Goal: Task Accomplishment & Management: Complete application form

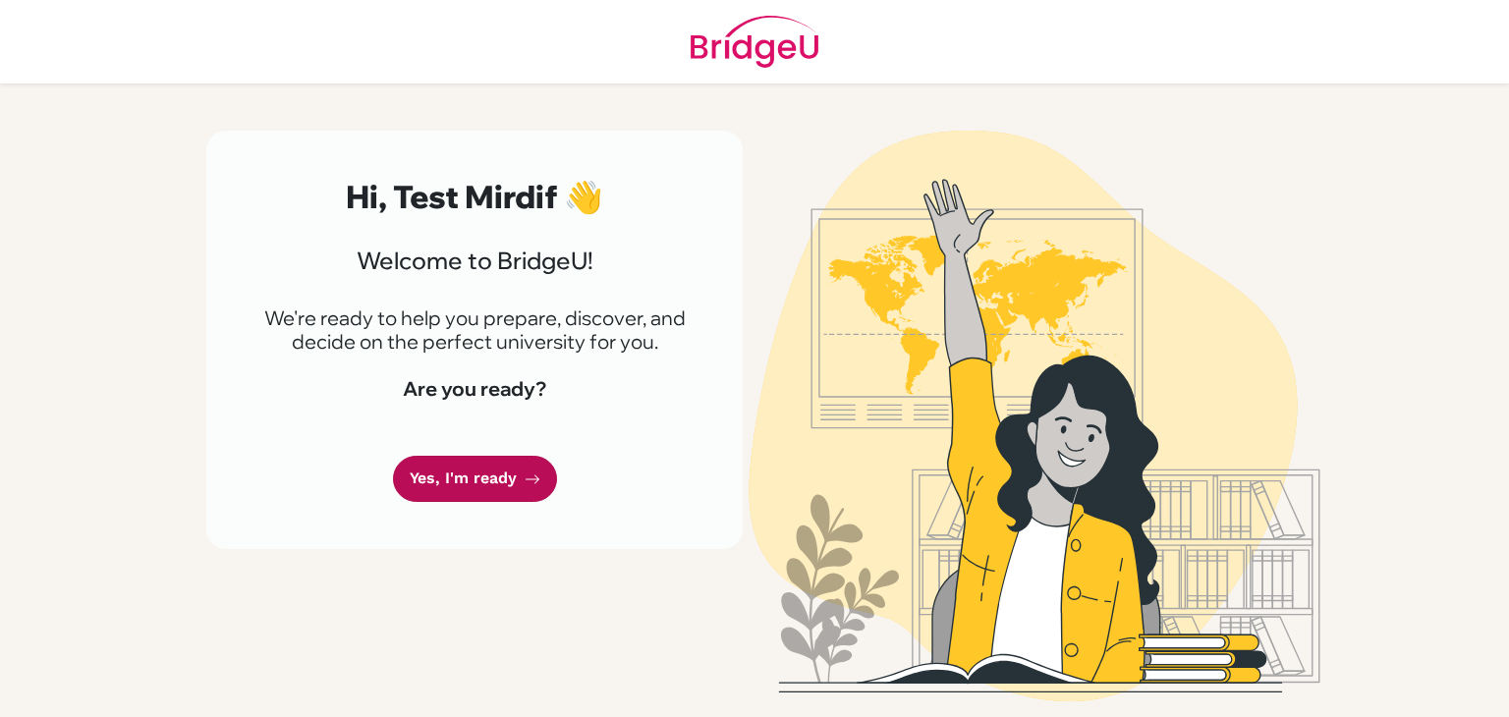
click at [482, 472] on link "Yes, I'm ready" at bounding box center [475, 479] width 164 height 46
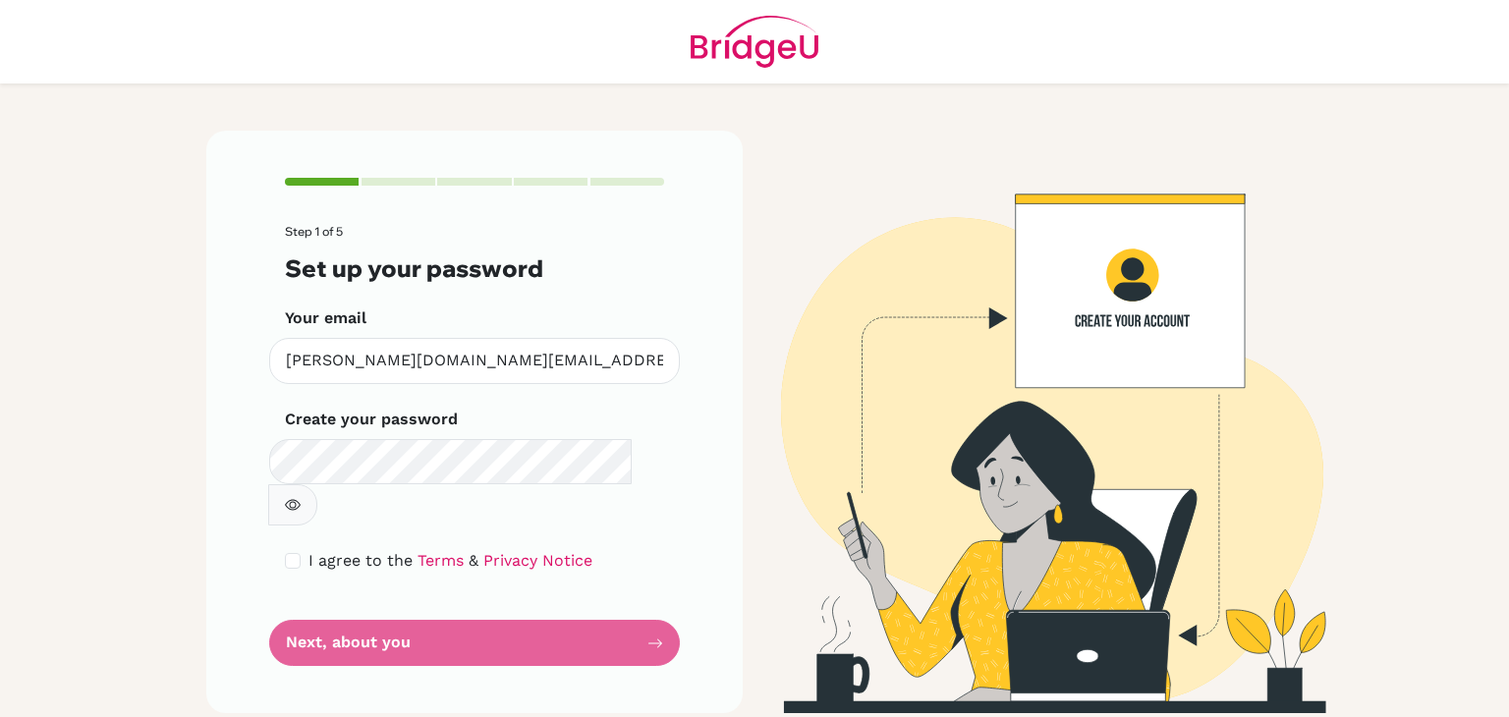
click at [301, 500] on icon "button" at bounding box center [293, 505] width 16 height 11
click at [301, 549] on div "I agree to the Terms & Privacy Notice" at bounding box center [474, 561] width 379 height 24
click at [294, 553] on input "checkbox" at bounding box center [293, 561] width 16 height 16
checkbox input "true"
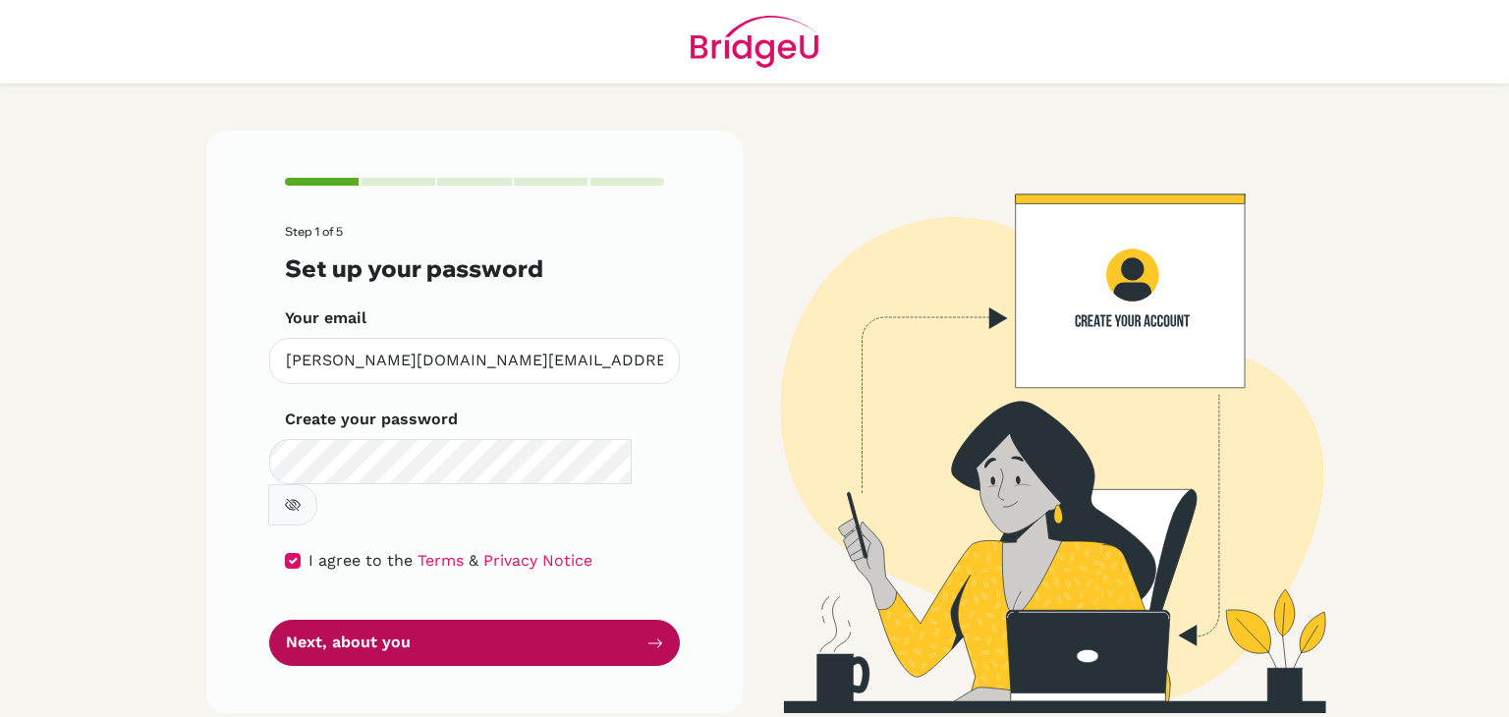
click at [635, 620] on button "Next, about you" at bounding box center [474, 643] width 411 height 46
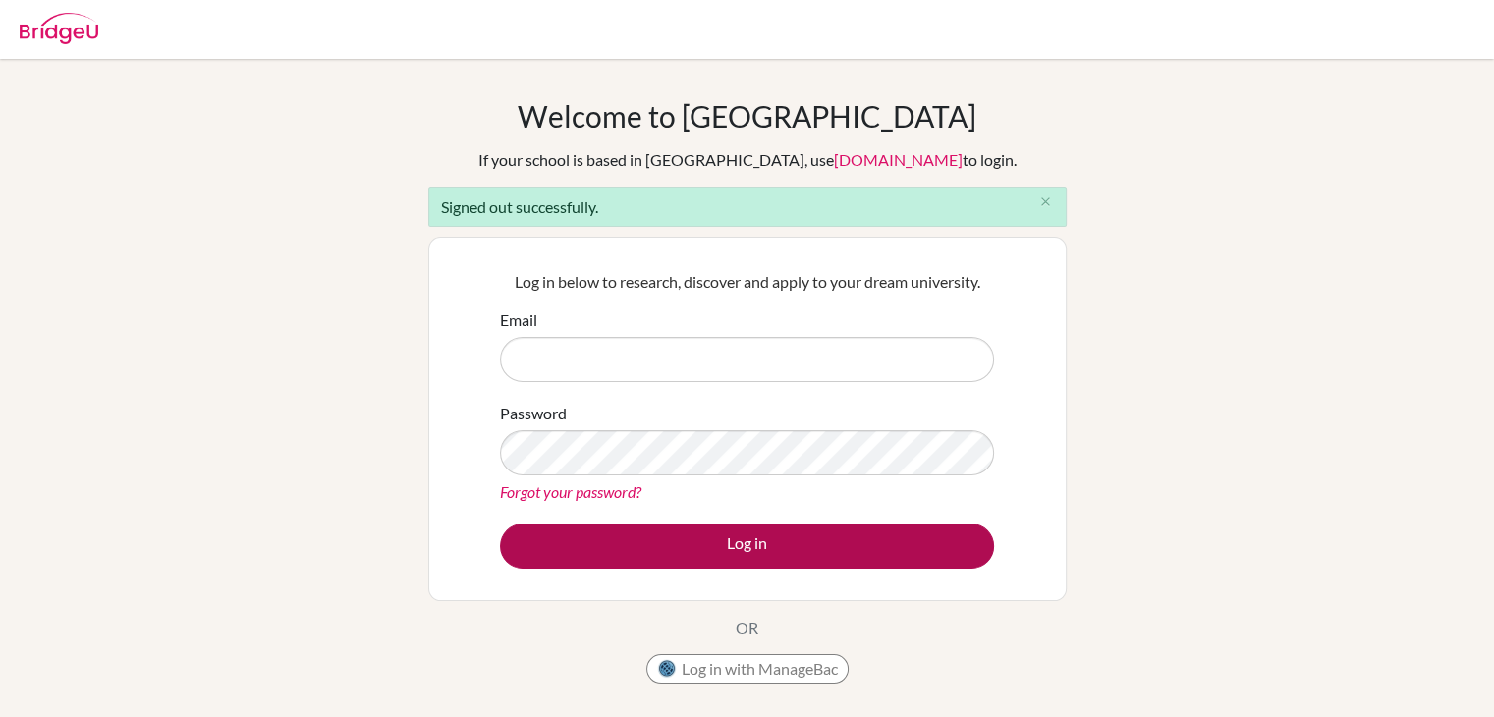
type input "[PERSON_NAME][EMAIL_ADDRESS][PERSON_NAME][DOMAIN_NAME]"
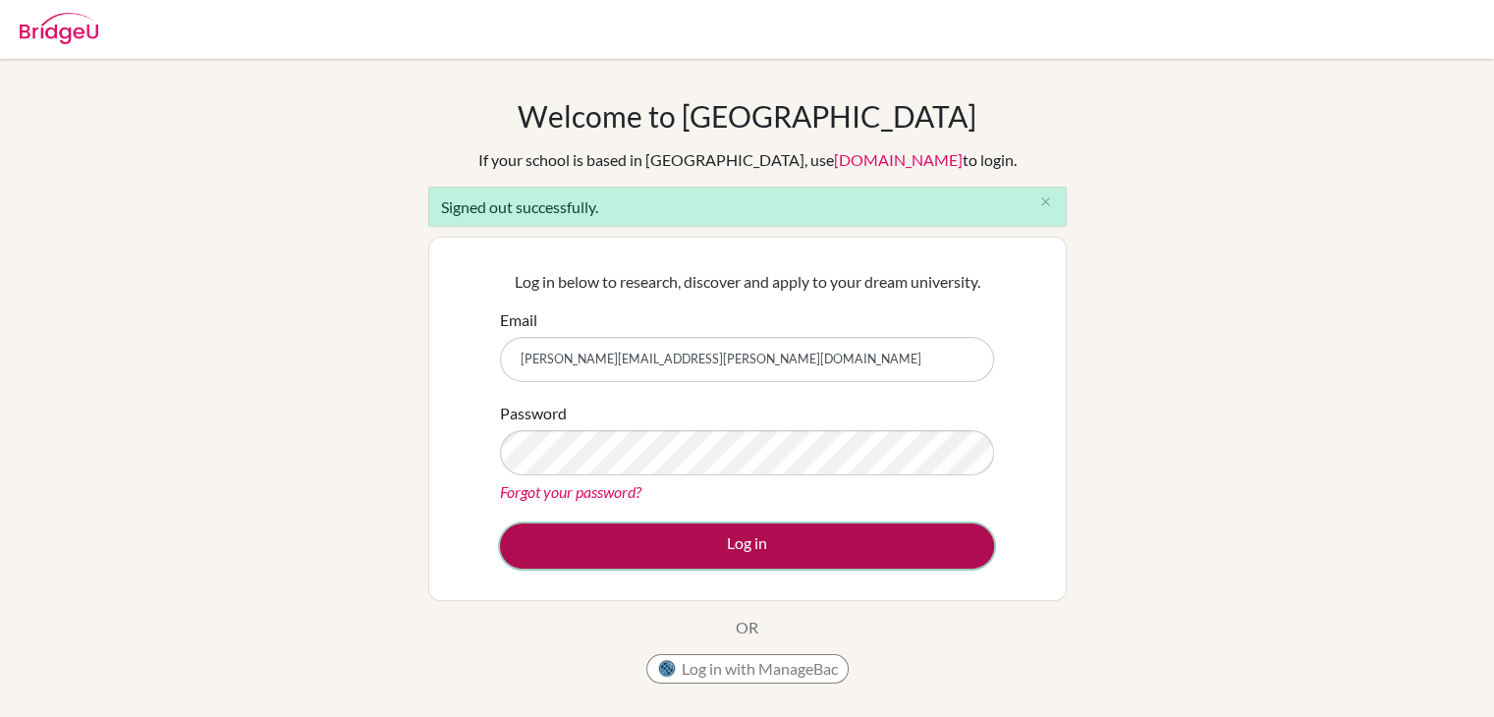
click at [630, 539] on button "Log in" at bounding box center [747, 545] width 494 height 45
